Goal: Task Accomplishment & Management: Complete application form

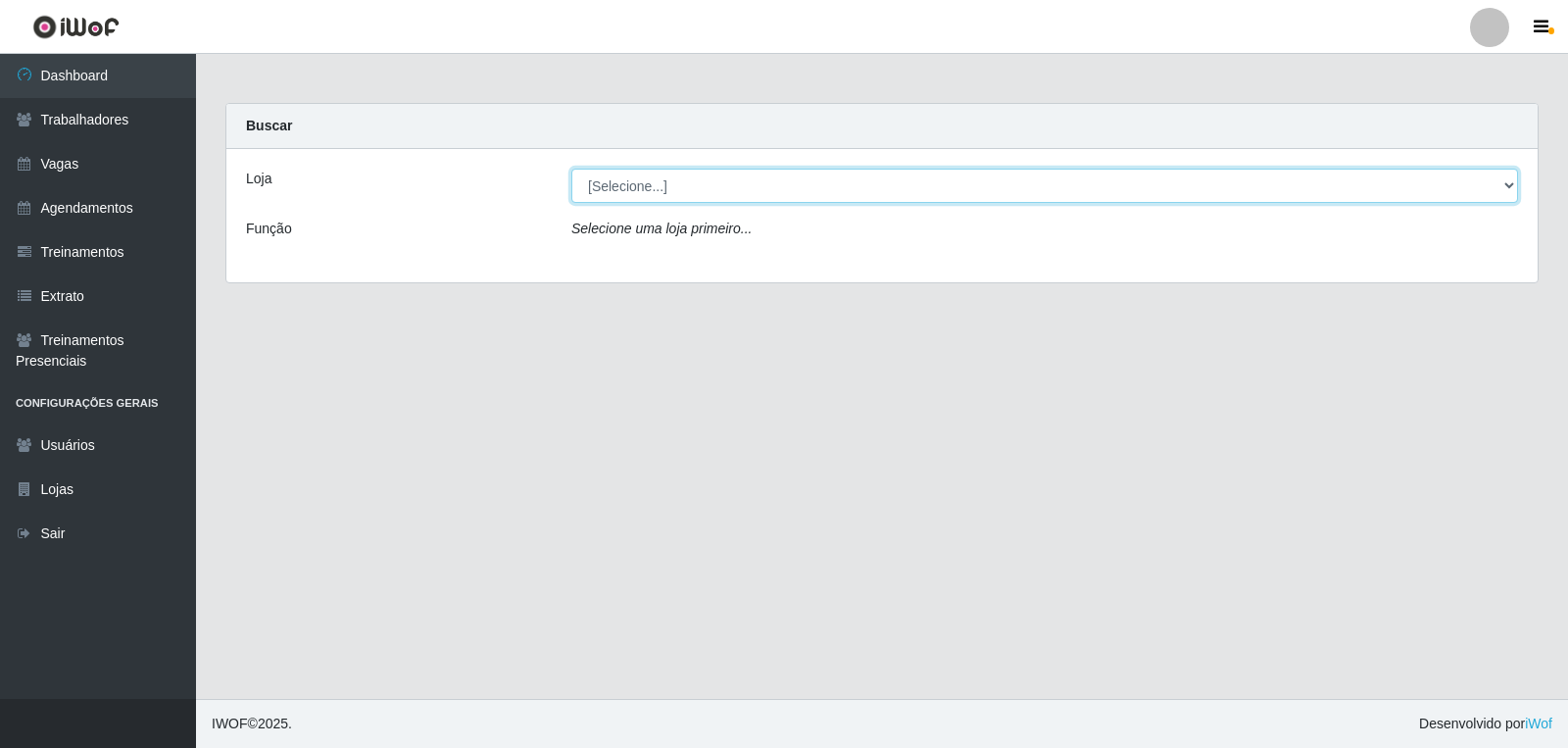
click at [623, 189] on select "[Selecione...] Leite Clan - Bayeux" at bounding box center [1044, 185] width 947 height 34
select select "452"
click at [571, 168] on select "[Selecione...] Leite Clan - Bayeux" at bounding box center [1044, 185] width 947 height 34
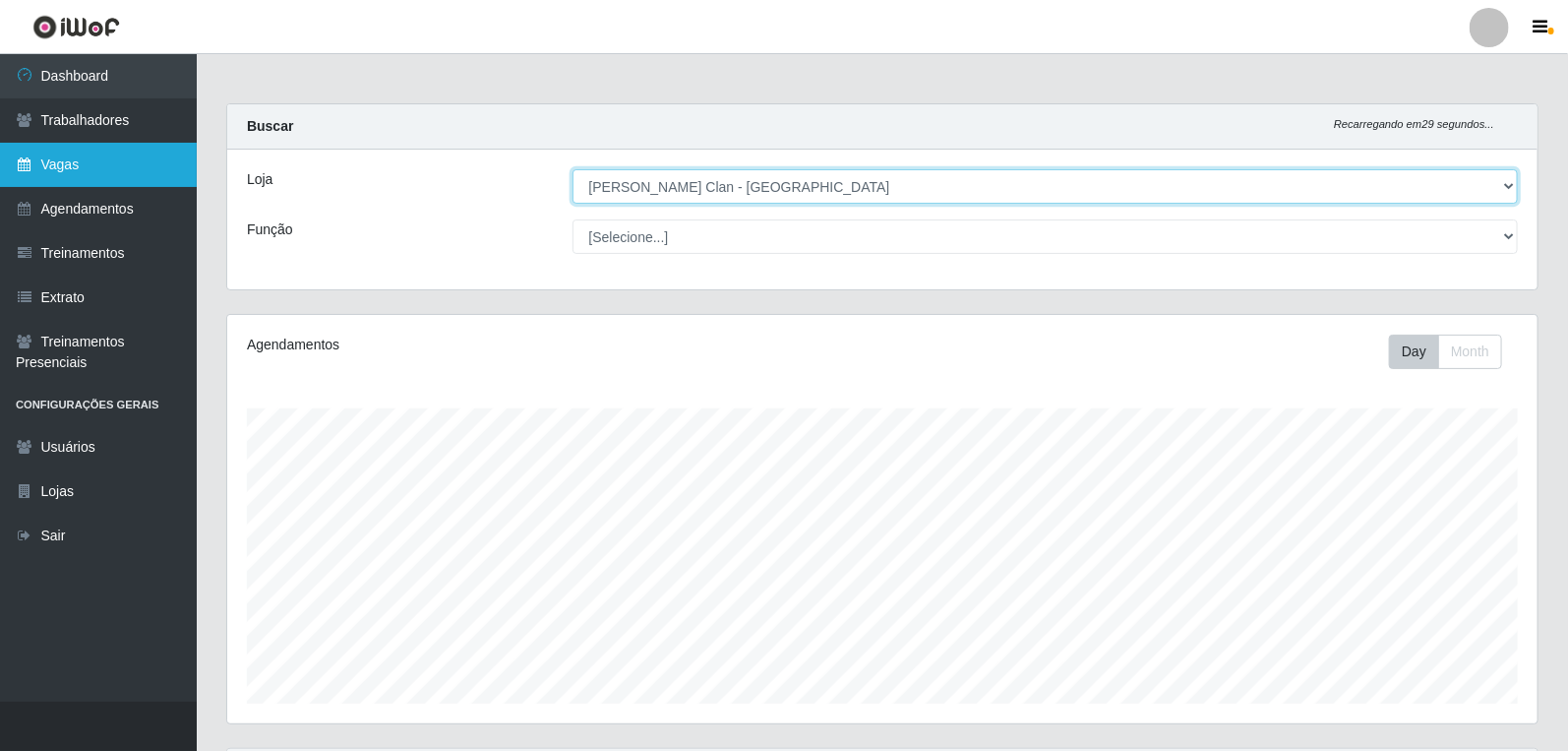
scroll to position [408, 1310]
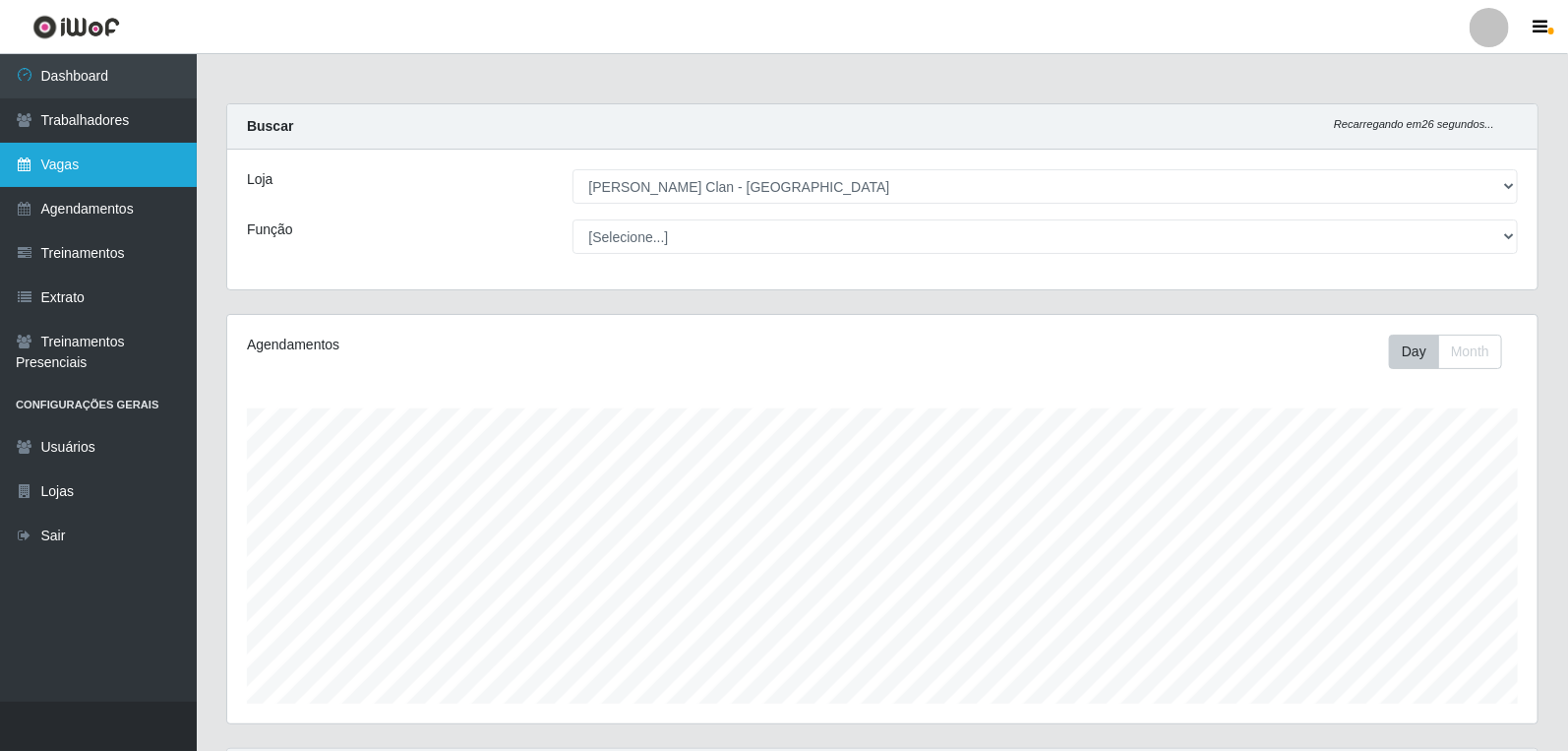
click at [119, 164] on link "Vagas" at bounding box center [98, 165] width 196 height 44
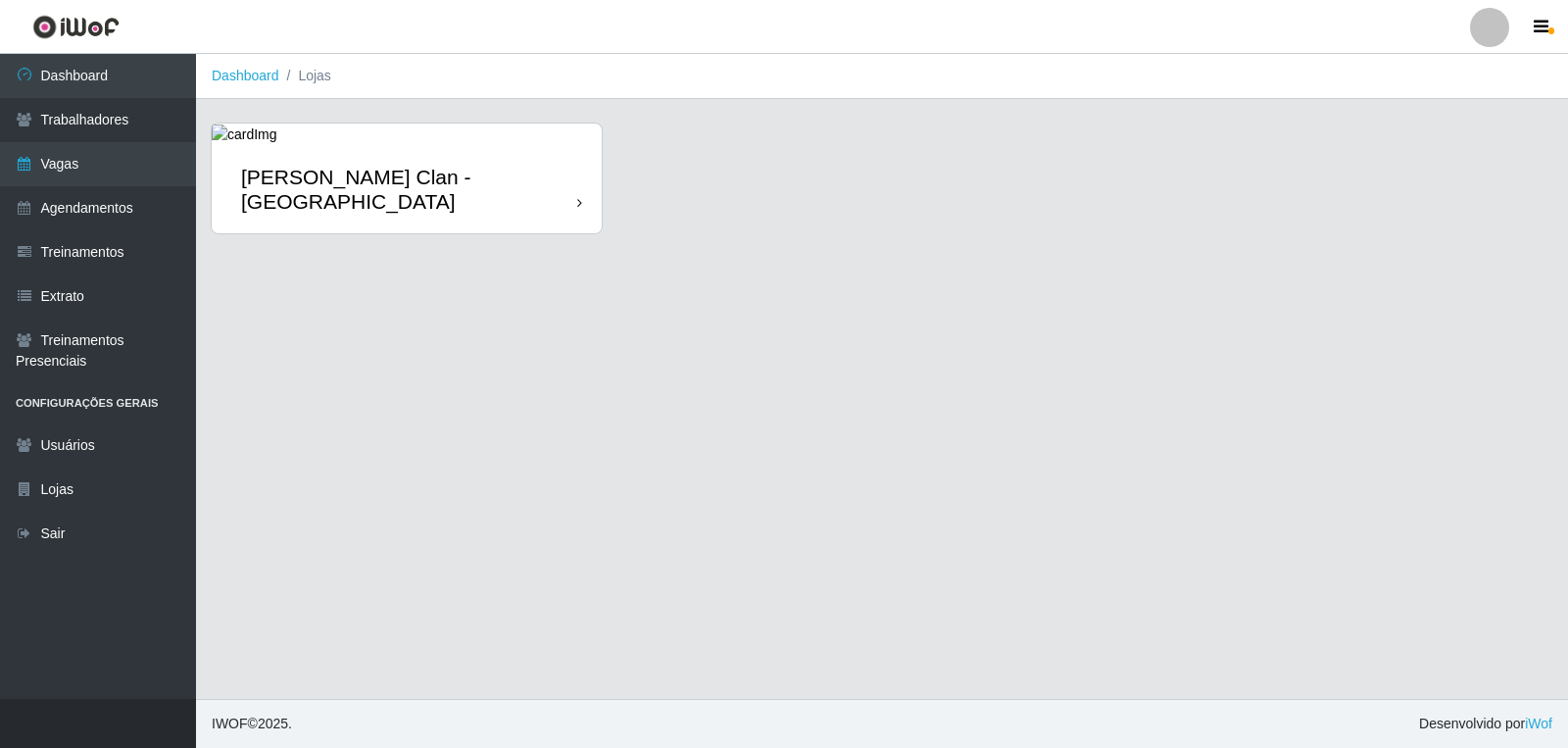
click at [459, 142] on link "[PERSON_NAME] Clan - [GEOGRAPHIC_DATA]" at bounding box center [406, 179] width 390 height 110
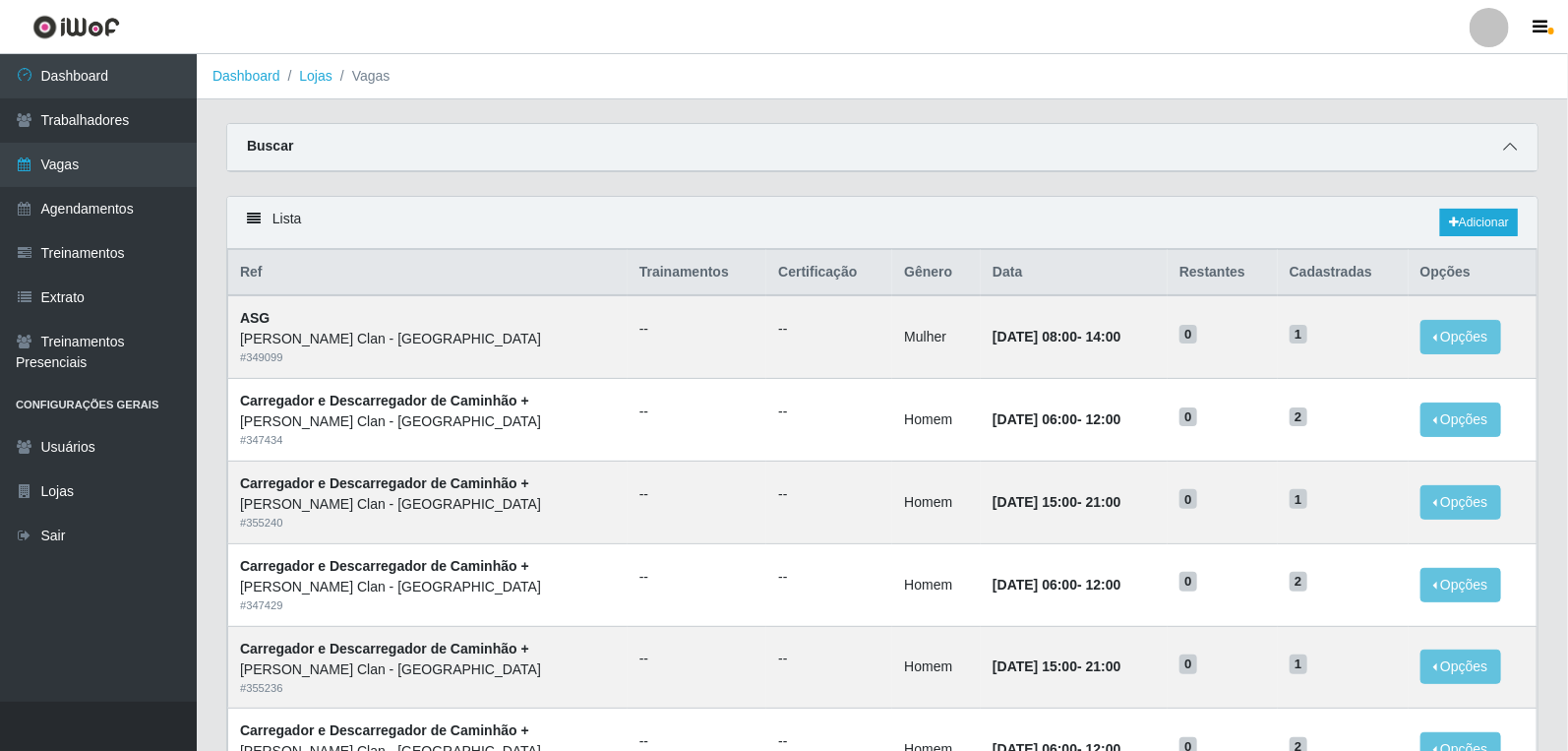
click at [1508, 139] on span at bounding box center [1510, 147] width 24 height 23
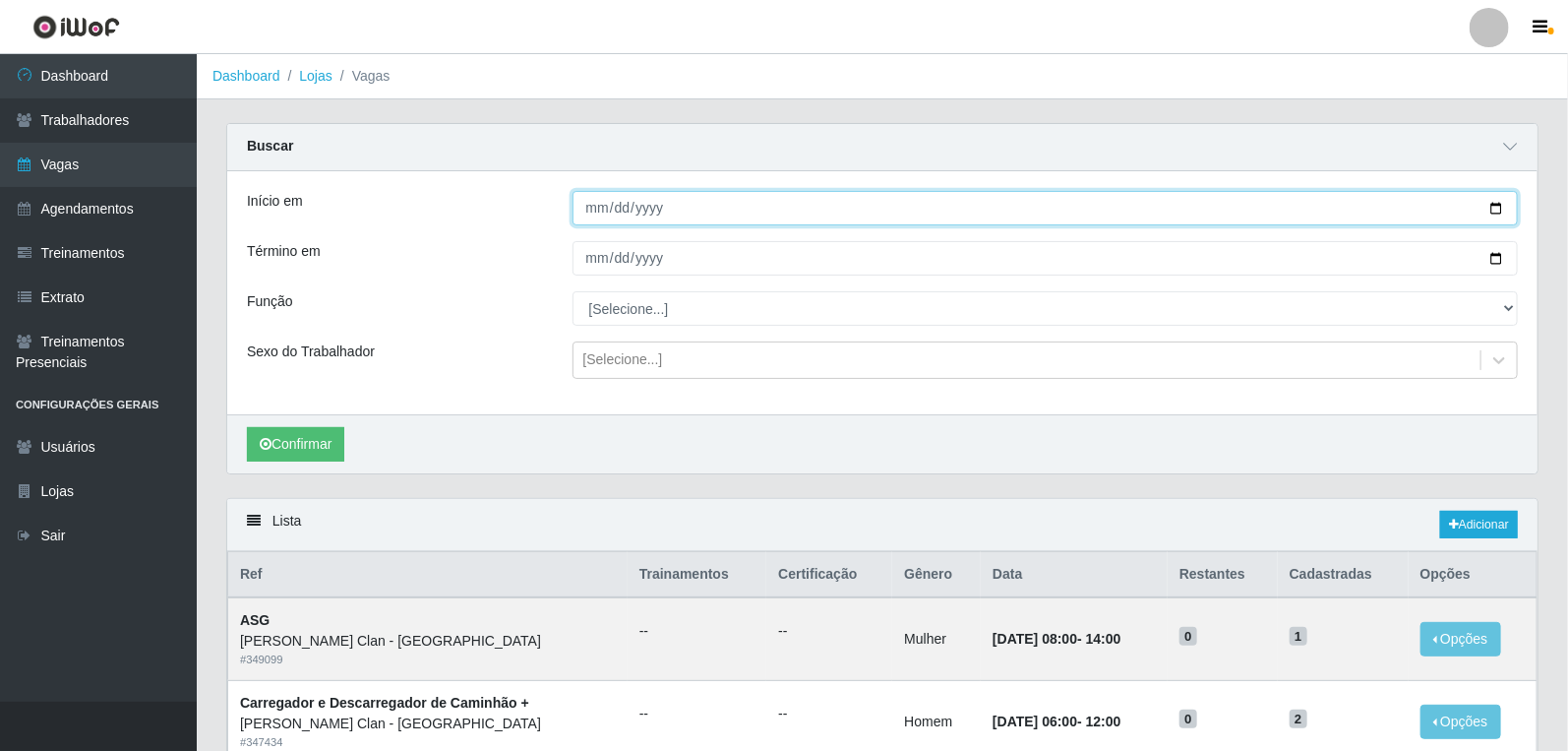
click at [580, 212] on input "Início em" at bounding box center [1045, 207] width 946 height 35
type input "[DATE]"
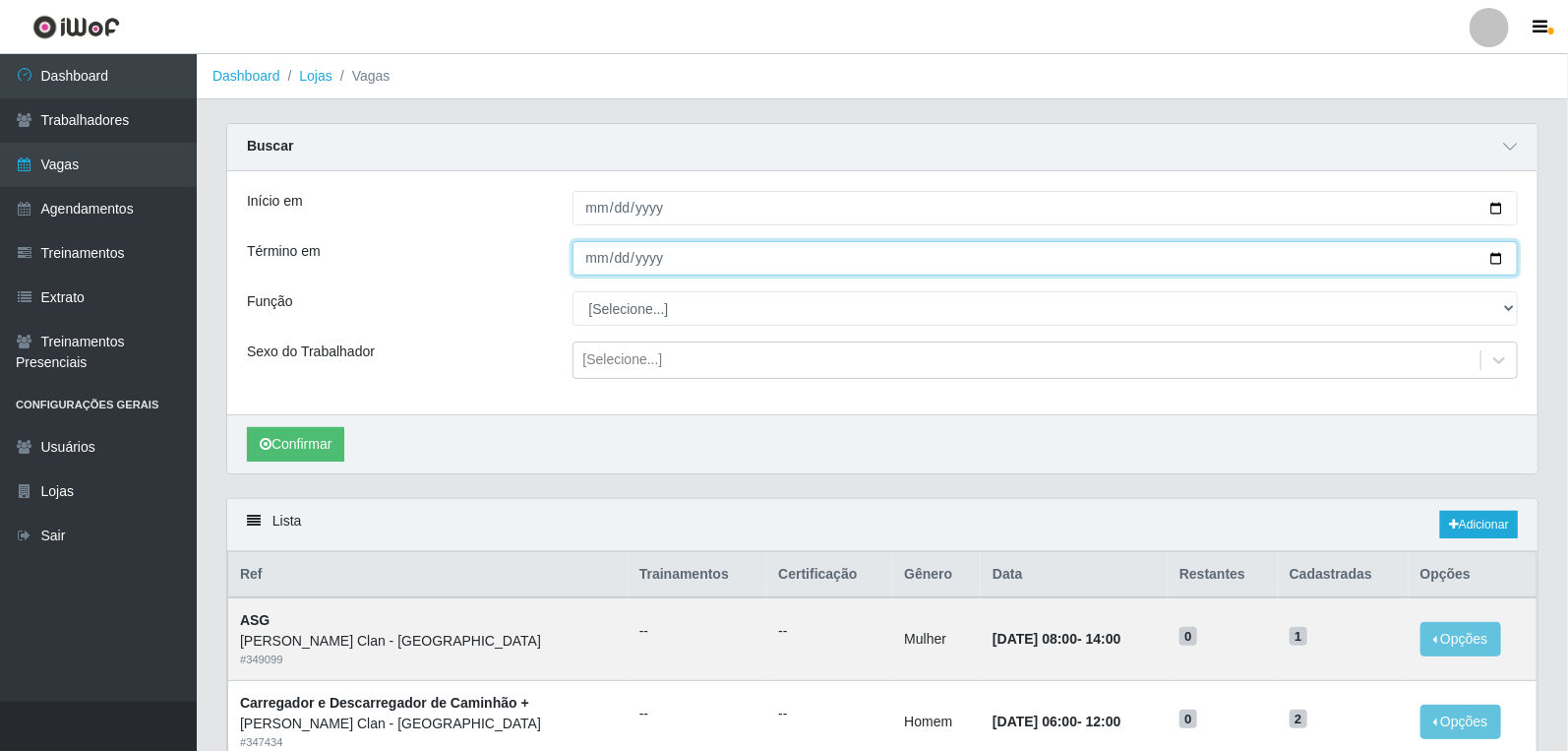
click at [605, 262] on input "Término em" at bounding box center [1045, 258] width 946 height 35
type input "[DATE]"
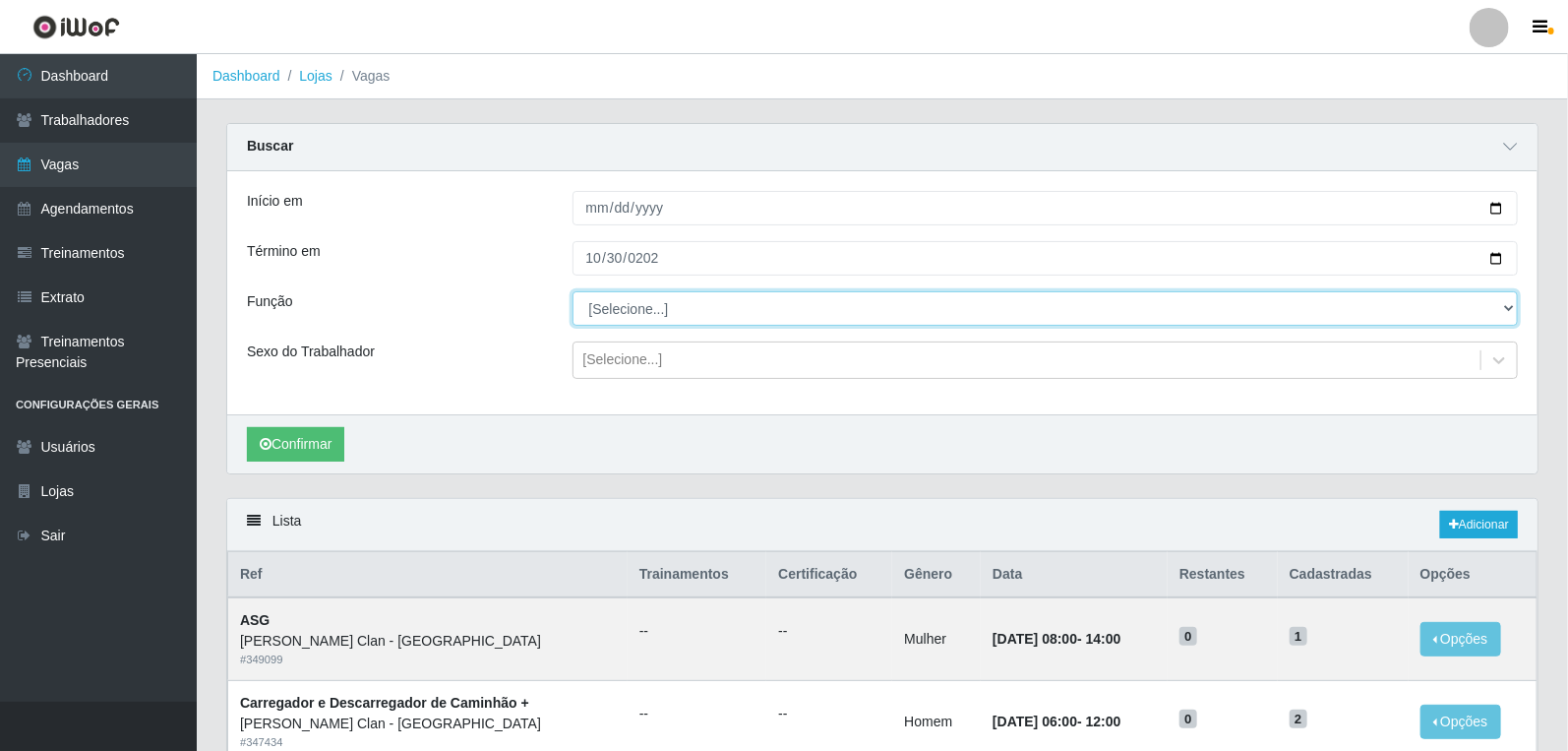
click at [731, 299] on select "[Selecione...] ASG ASG + Carregador e Descarregador de Caminhão Carregador e De…" at bounding box center [1045, 308] width 946 height 35
select select "138"
click at [572, 291] on select "[Selecione...] ASG ASG + Carregador e Descarregador de Caminhão Carregador e De…" at bounding box center [1045, 308] width 946 height 35
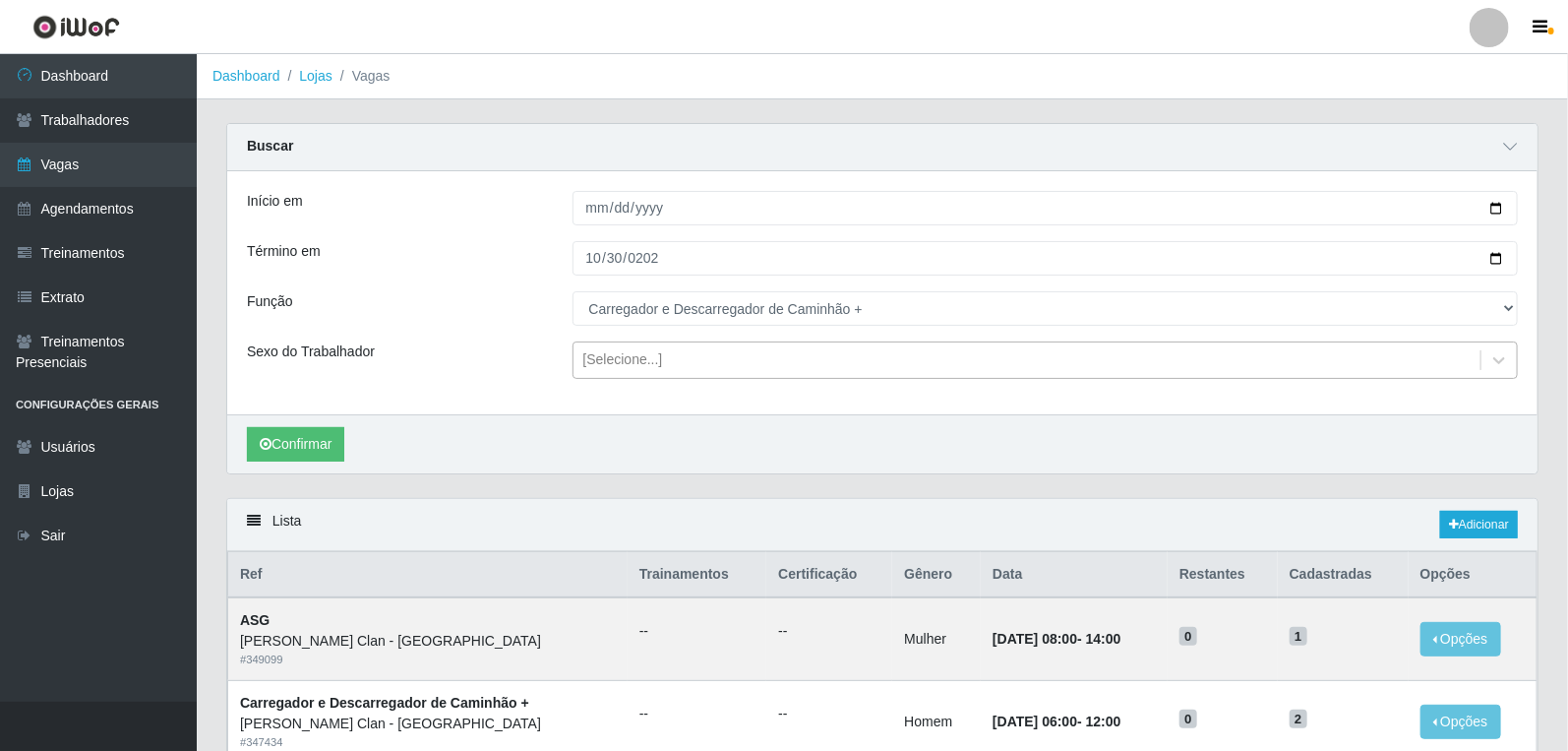
click at [635, 355] on div "[Selecione...]" at bounding box center [623, 360] width 80 height 21
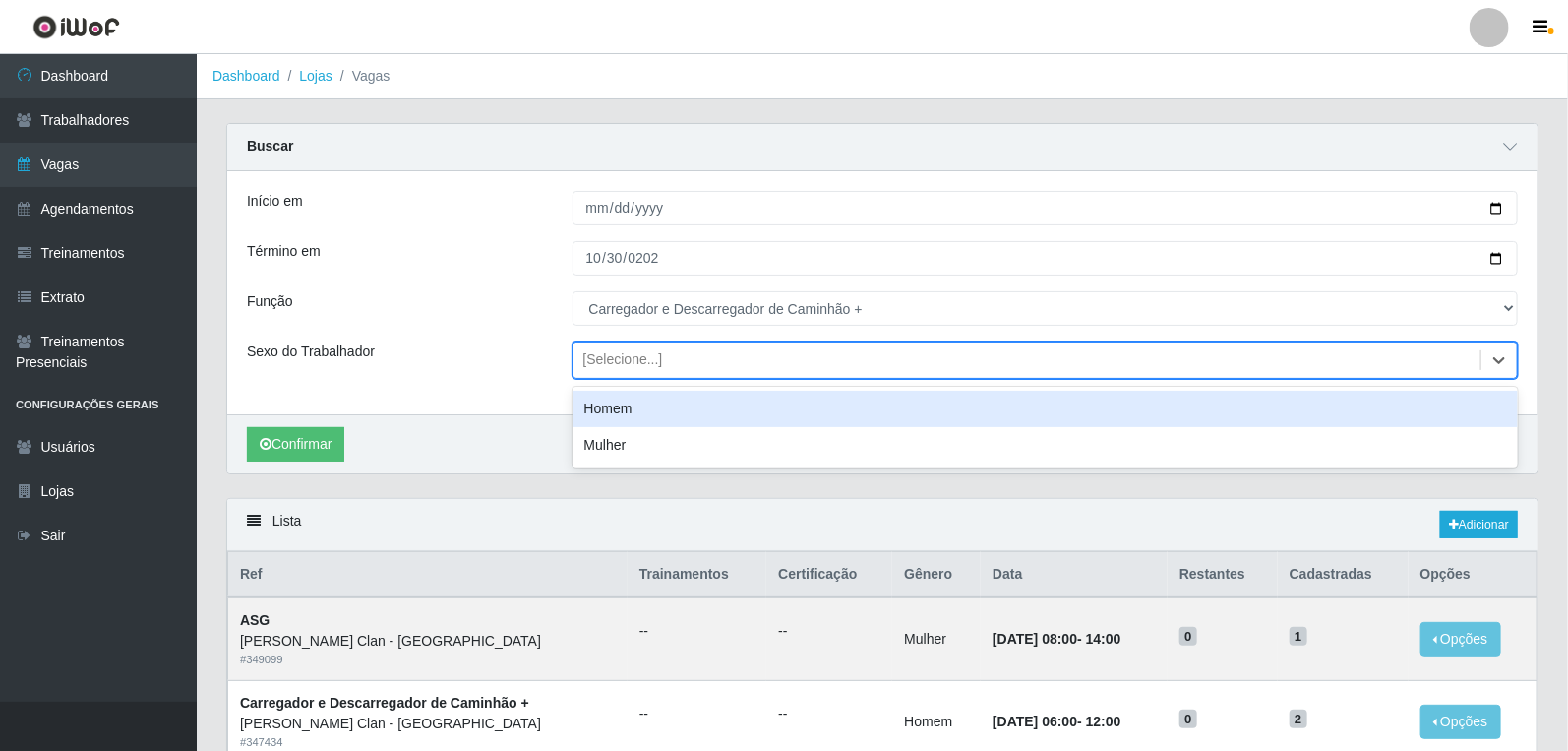
click at [617, 412] on div "Homem" at bounding box center [1045, 409] width 946 height 37
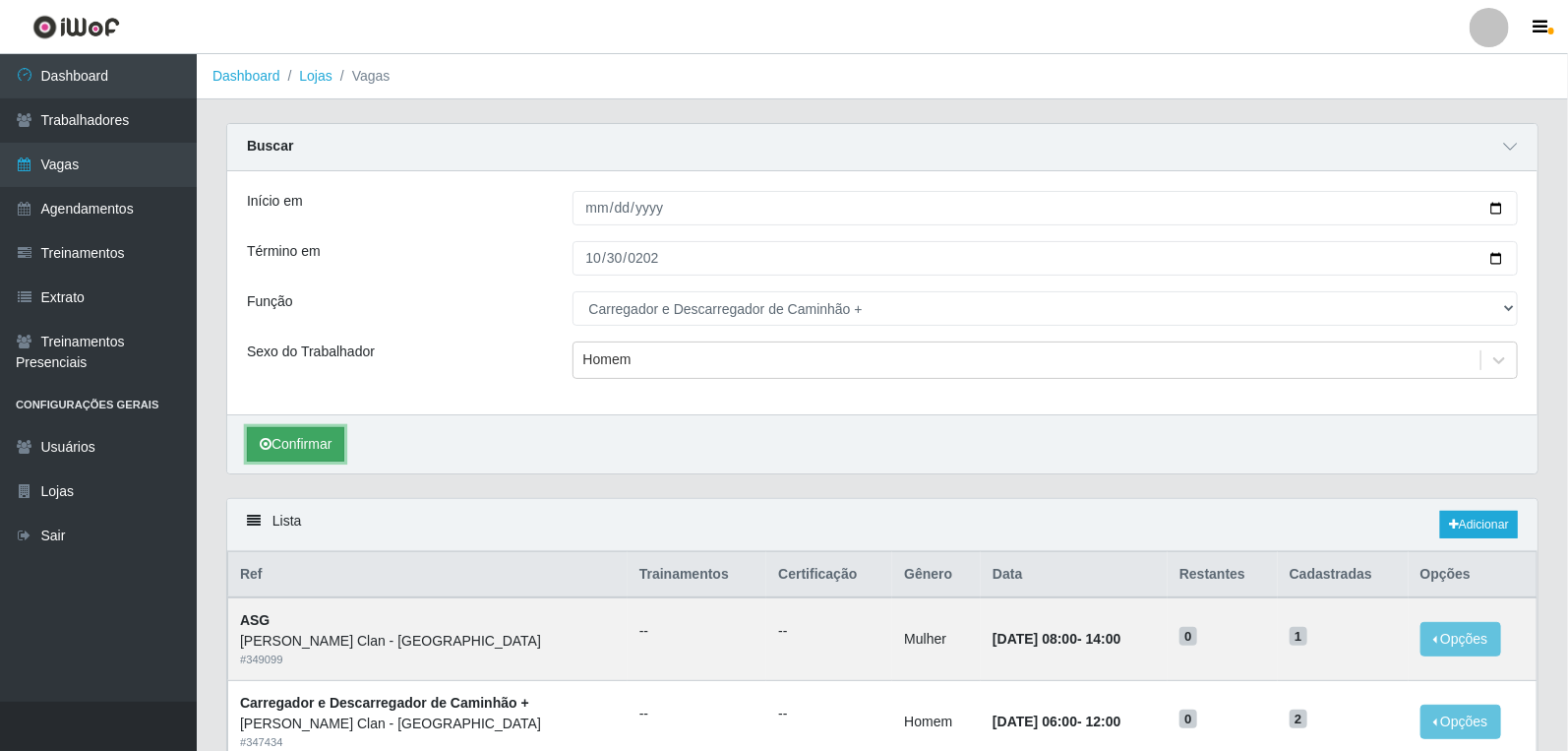
click at [319, 455] on button "Confirmar" at bounding box center [295, 444] width 98 height 35
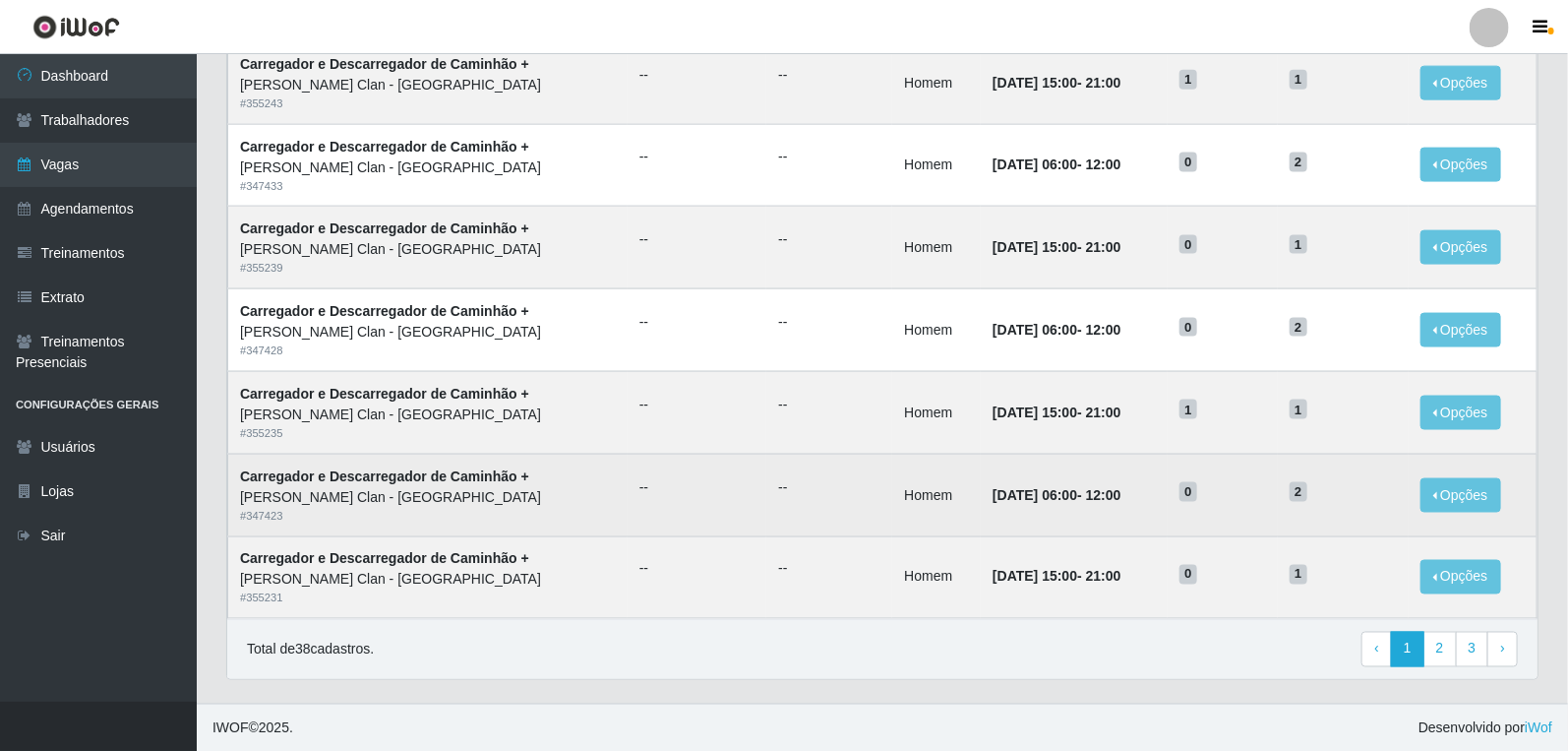
scroll to position [1220, 0]
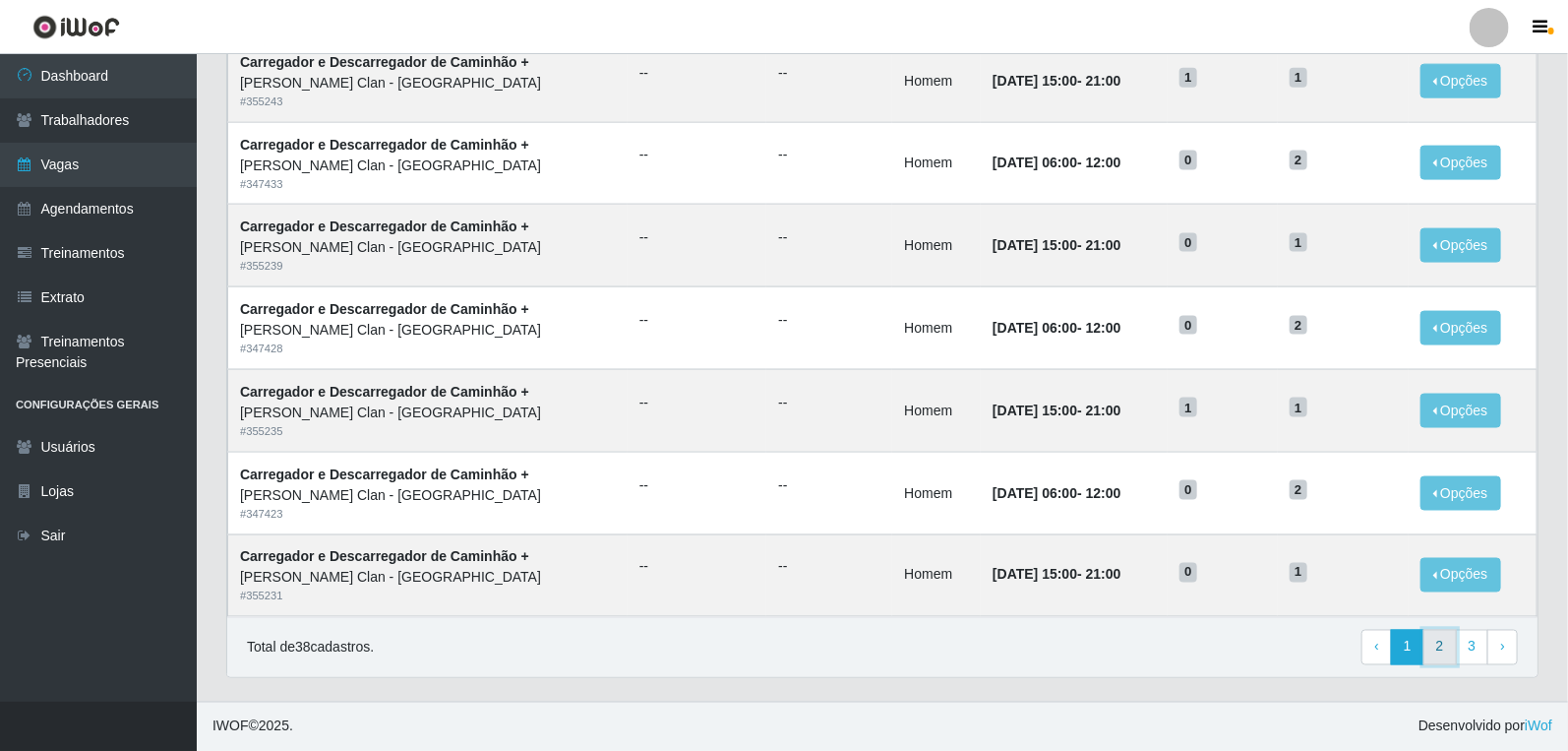
click at [1433, 651] on link "2" at bounding box center [1440, 647] width 34 height 36
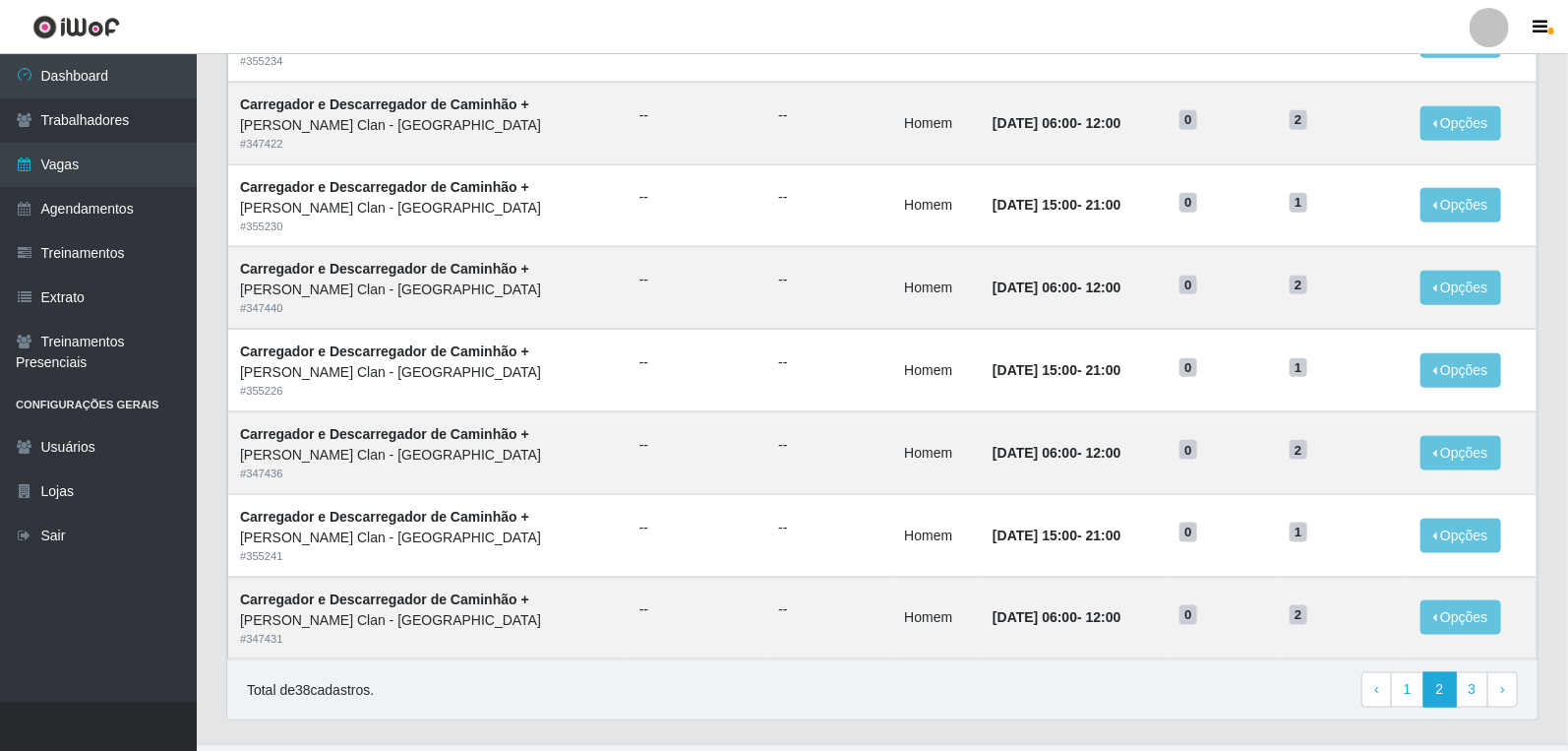
scroll to position [917, 0]
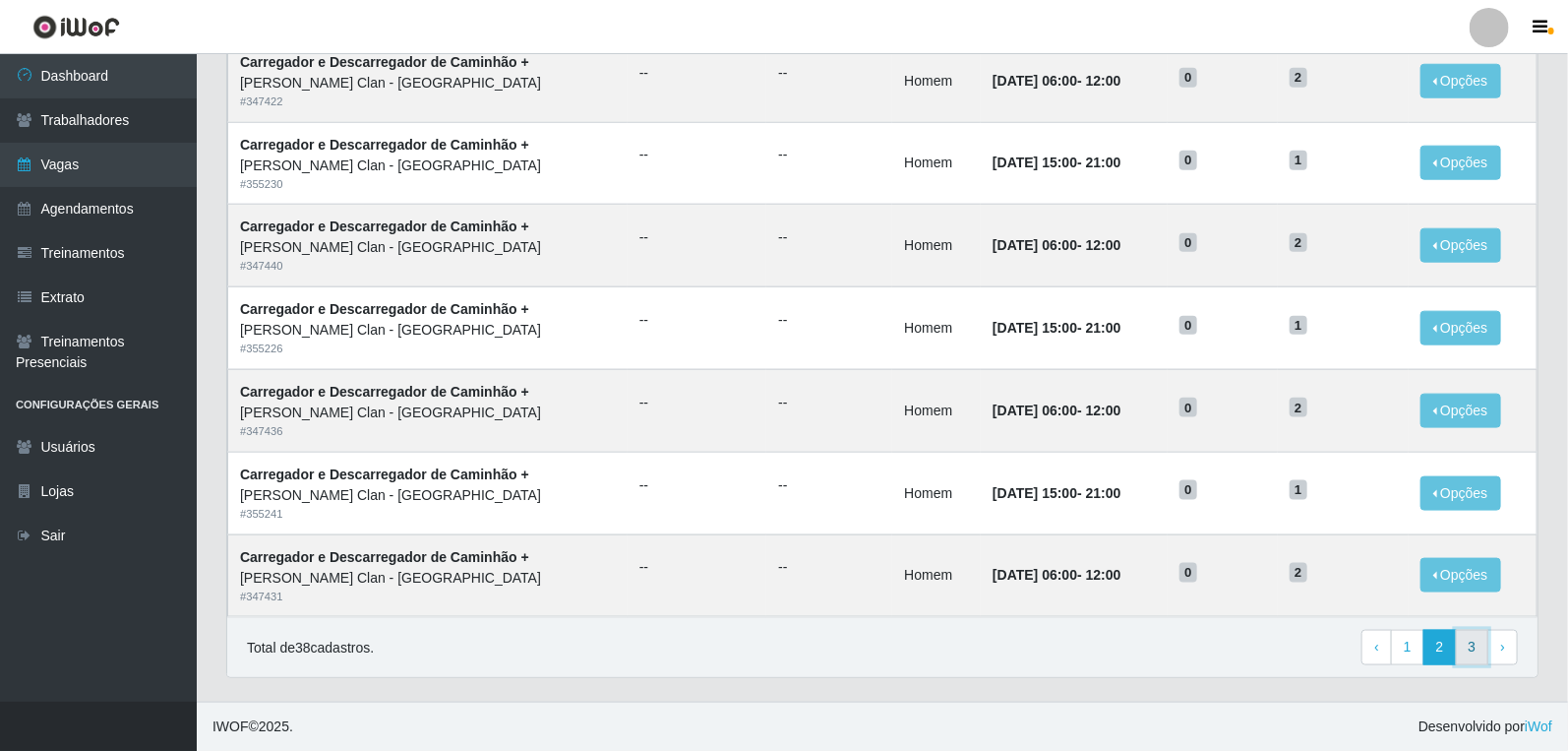
click at [1479, 647] on link "3" at bounding box center [1472, 647] width 34 height 36
